Goal: Task Accomplishment & Management: Manage account settings

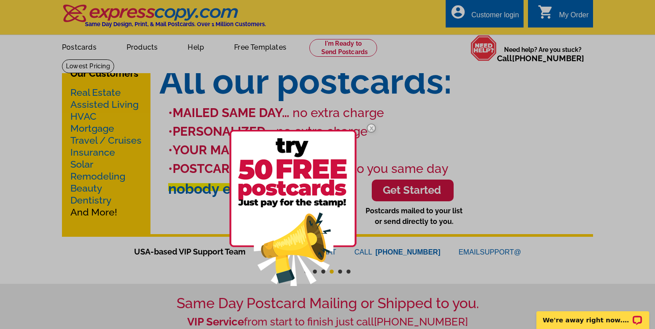
click at [511, 132] on div at bounding box center [327, 164] width 655 height 329
click at [373, 126] on img at bounding box center [372, 128] width 26 height 26
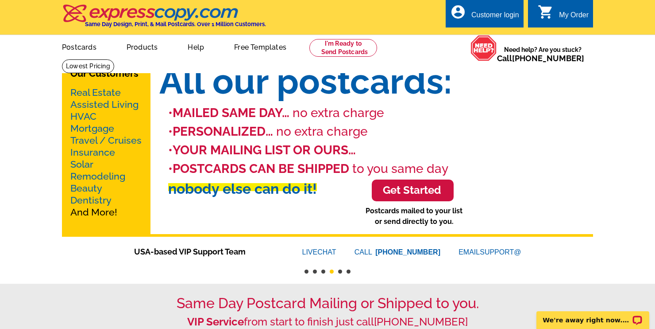
click at [490, 15] on div "Customer login" at bounding box center [496, 17] width 48 height 12
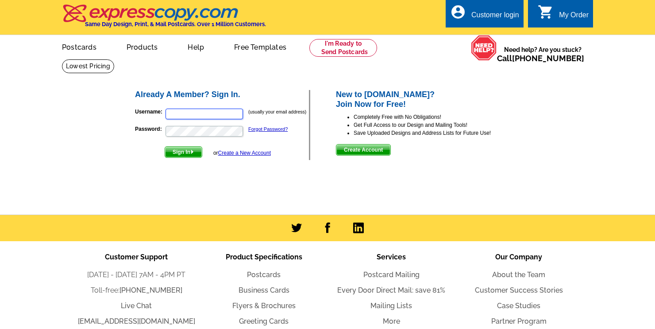
click at [181, 116] on input "Username:" at bounding box center [204, 113] width 77 height 11
type input "[EMAIL_ADDRESS][DOMAIN_NAME]"
click at [165, 146] on button "Sign In" at bounding box center [184, 152] width 38 height 12
